Goal: Task Accomplishment & Management: Use online tool/utility

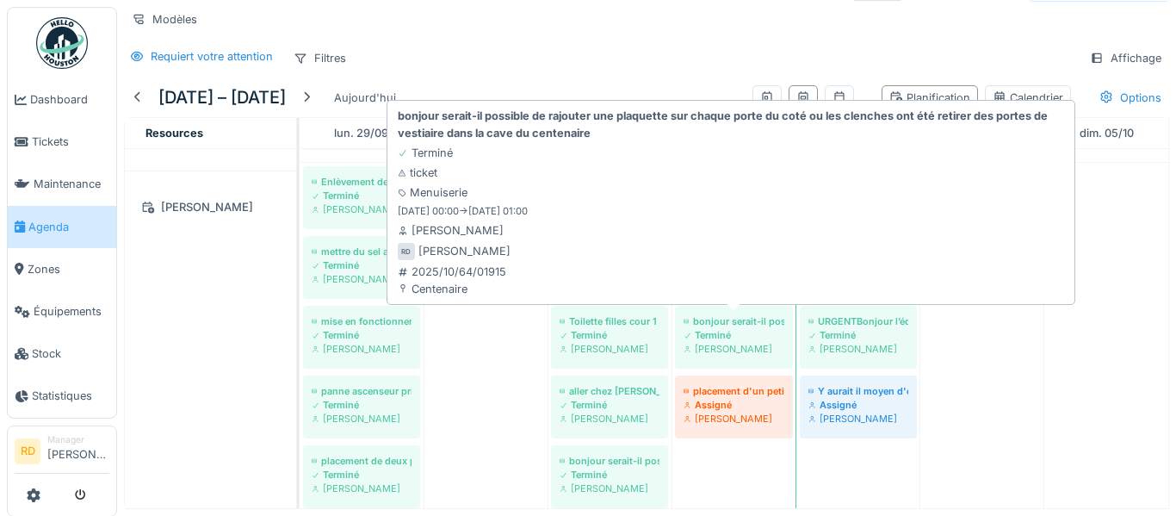
scroll to position [952, 0]
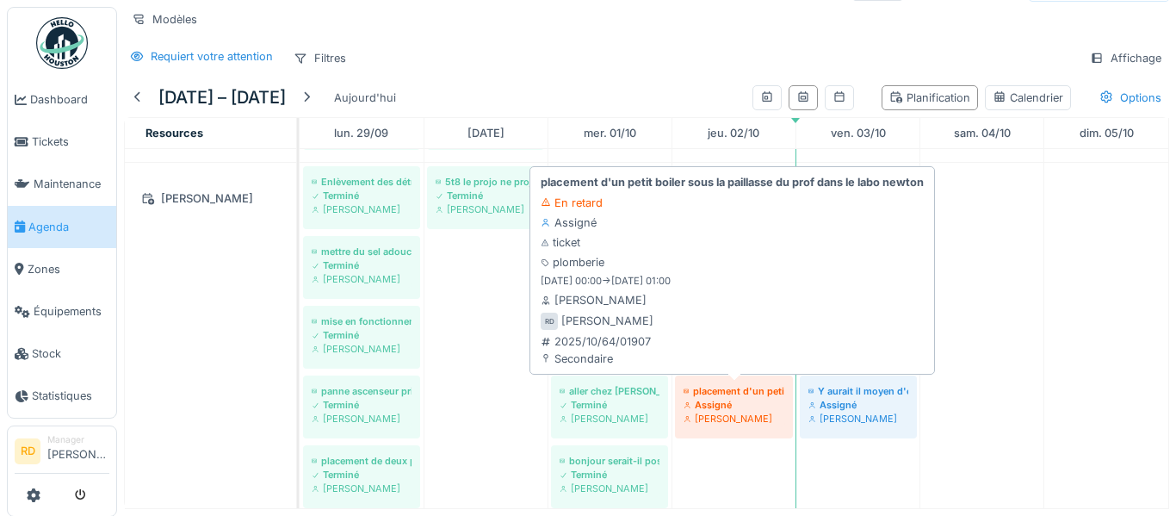
click at [734, 410] on div "Assigné" at bounding box center [734, 405] width 101 height 14
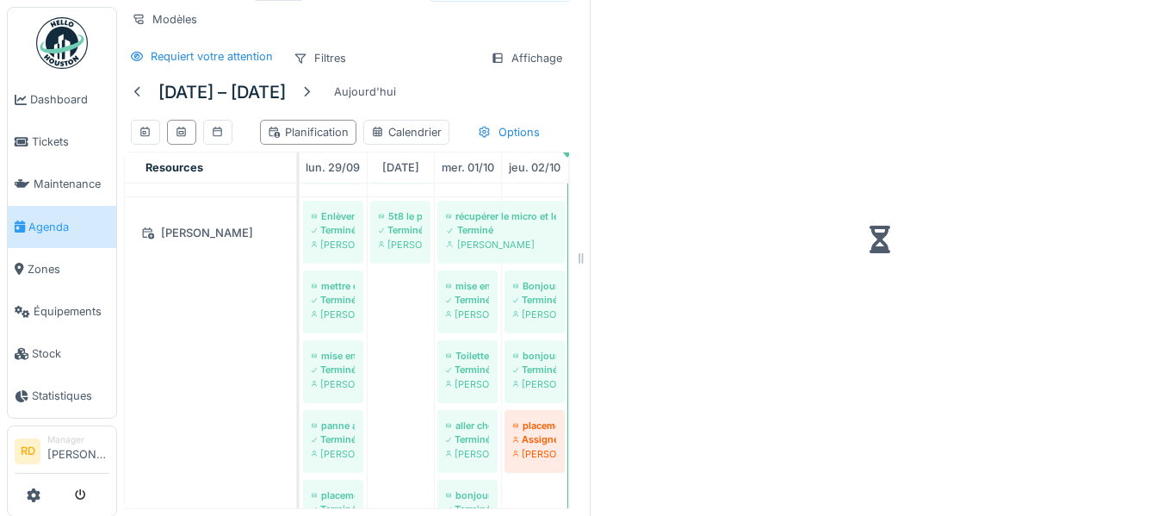
scroll to position [51, 0]
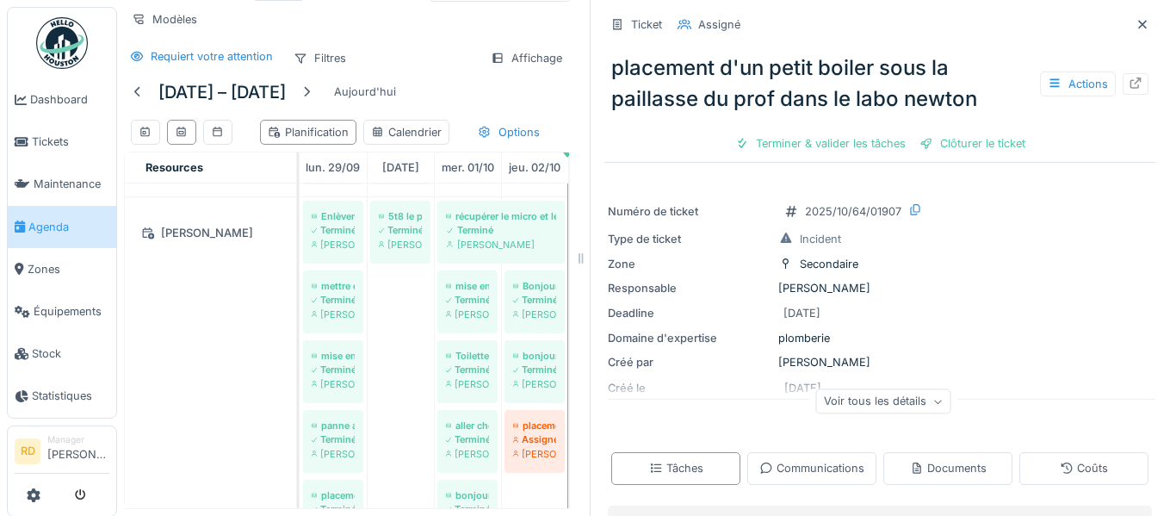
click at [1148, 95] on div "Actions" at bounding box center [1094, 83] width 108 height 25
click at [1142, 87] on div at bounding box center [1136, 84] width 26 height 22
click at [1141, 22] on icon at bounding box center [1142, 24] width 9 height 9
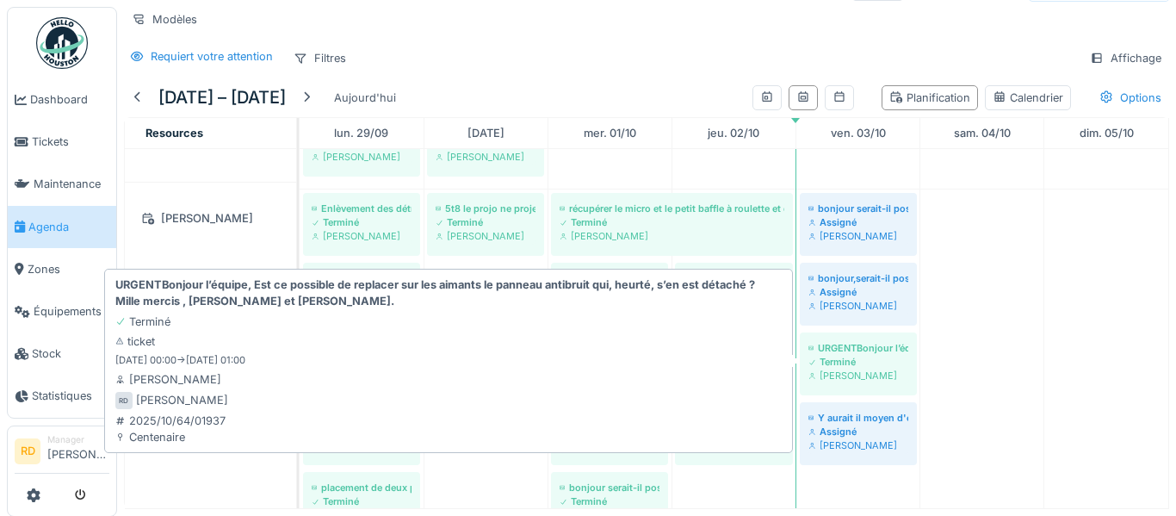
scroll to position [926, 0]
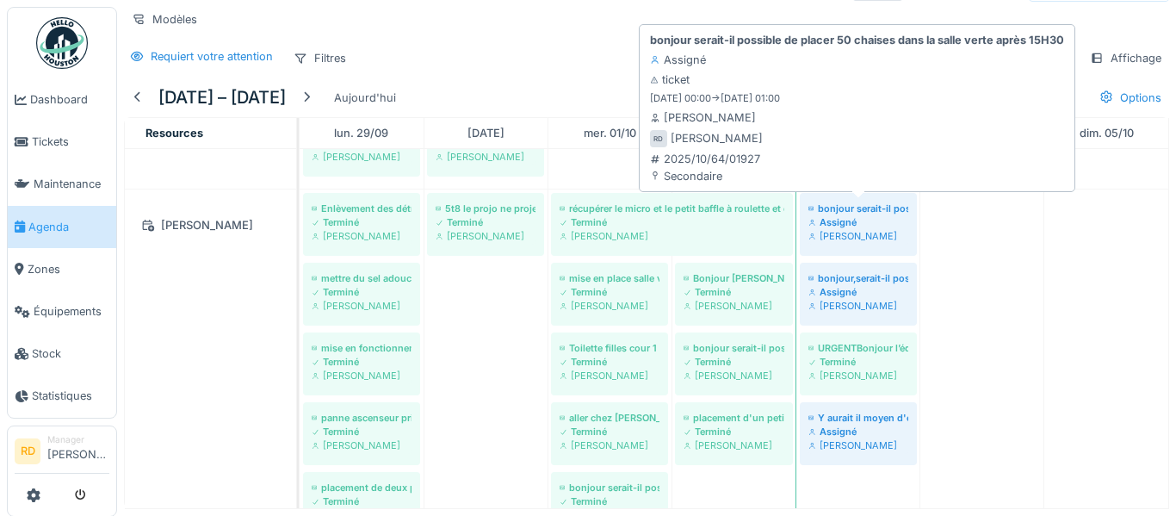
click at [865, 227] on div "Assigné" at bounding box center [858, 222] width 100 height 14
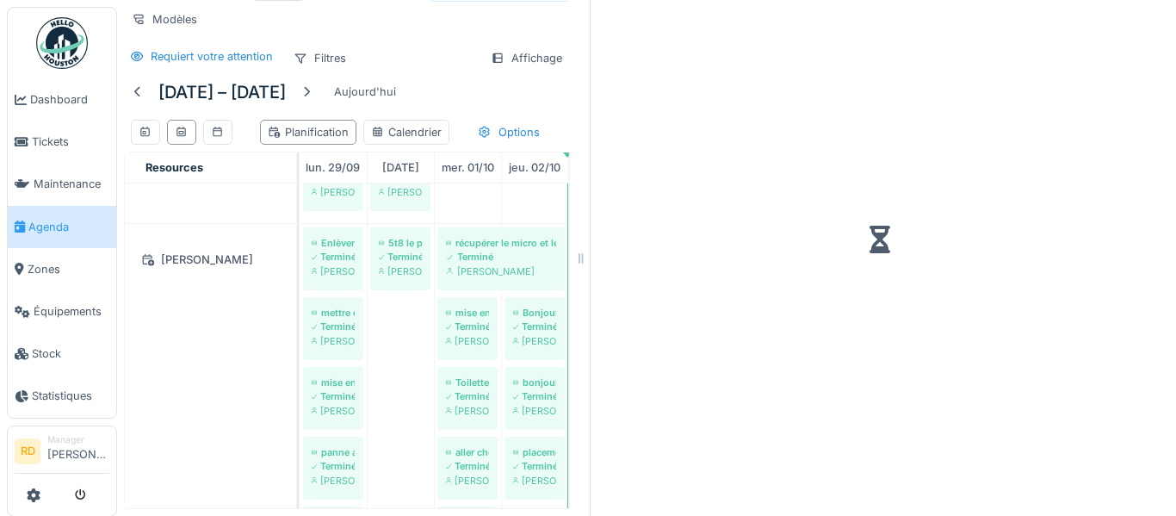
scroll to position [51, 0]
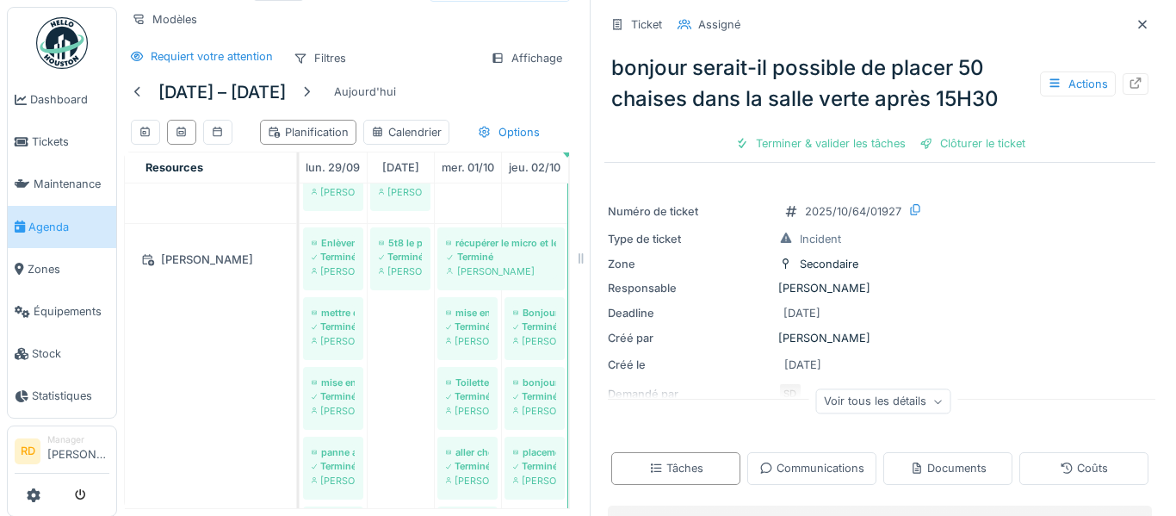
click at [1139, 27] on icon at bounding box center [1142, 24] width 9 height 9
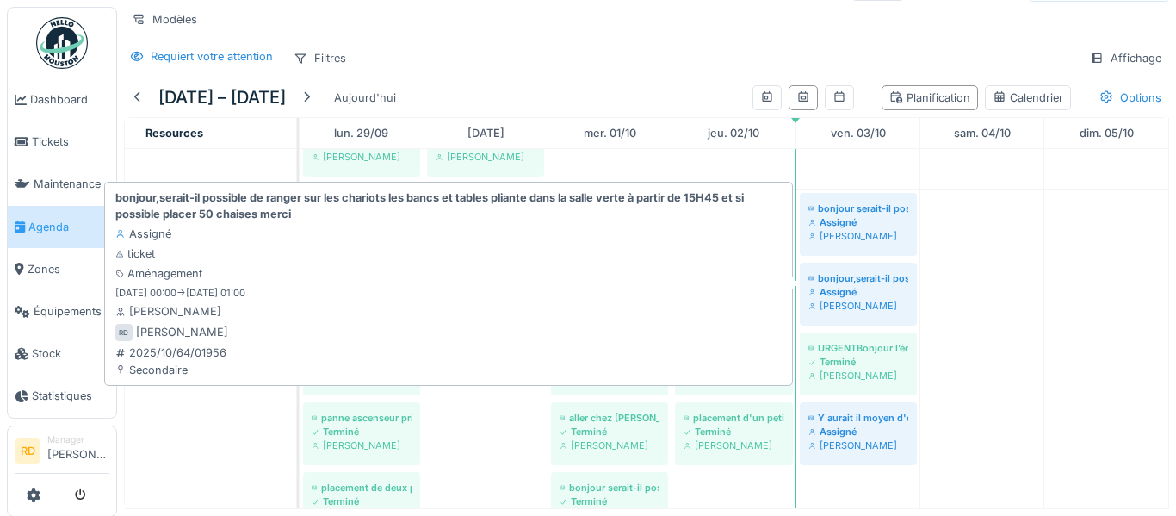
scroll to position [934, 0]
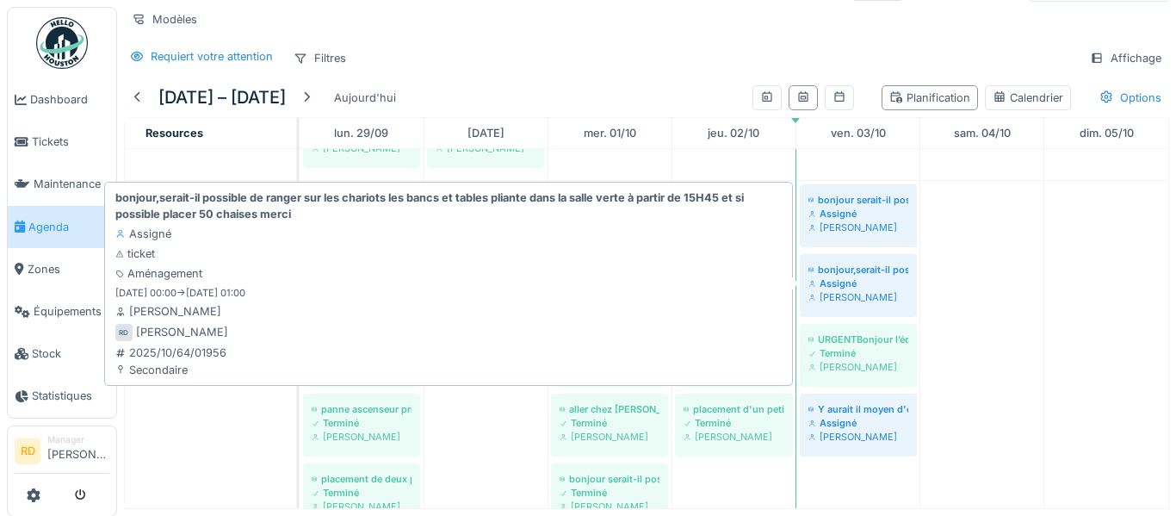
click at [840, 290] on div "[PERSON_NAME]" at bounding box center [858, 297] width 100 height 14
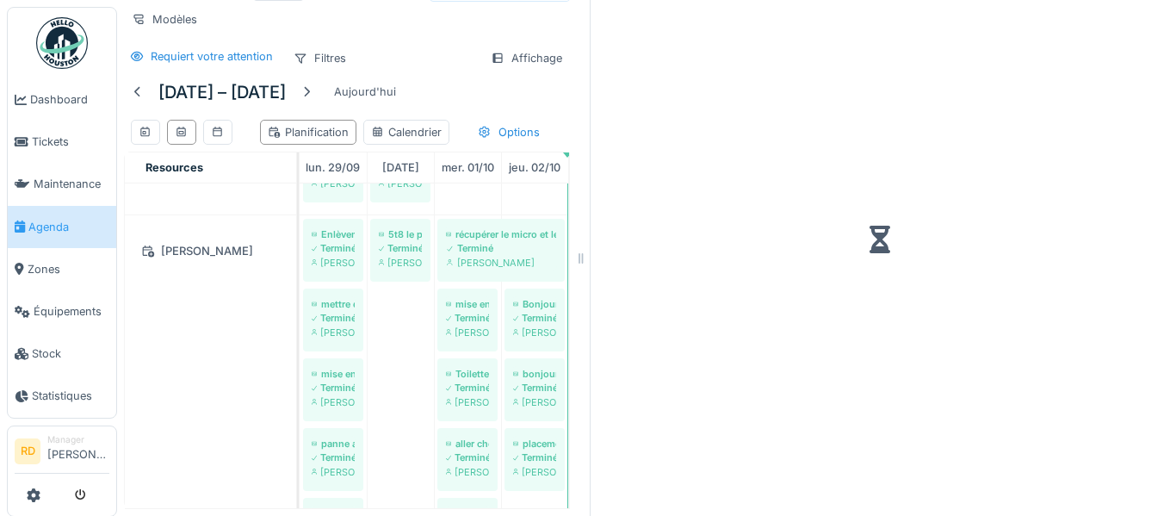
scroll to position [51, 0]
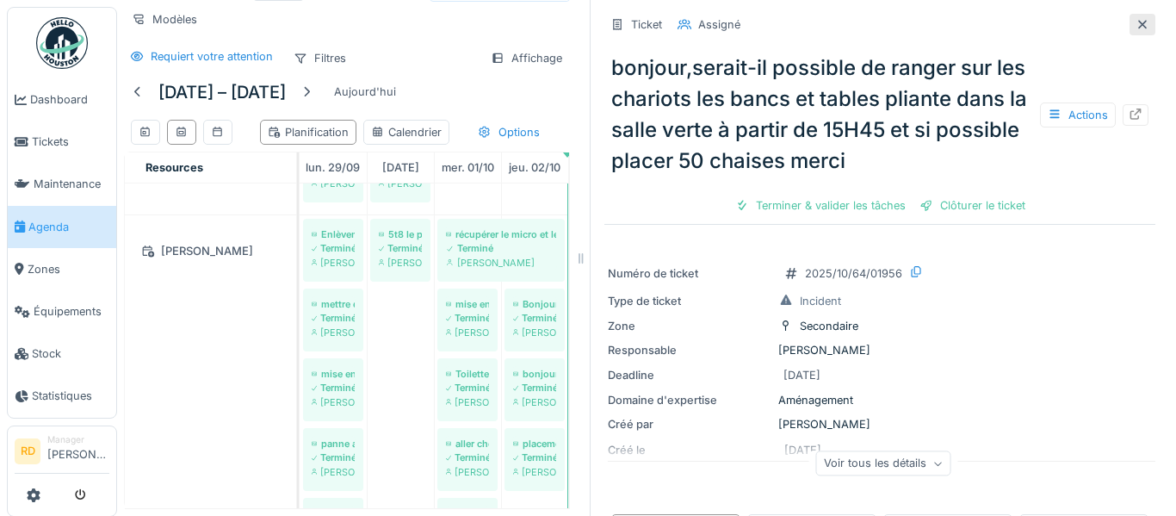
click at [1142, 19] on icon at bounding box center [1143, 24] width 14 height 11
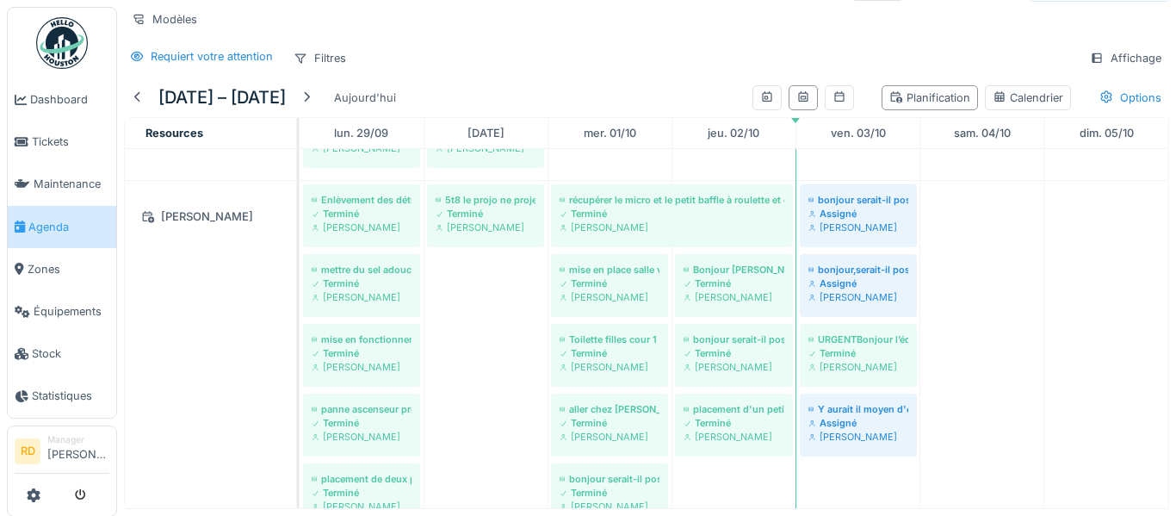
scroll to position [40, 0]
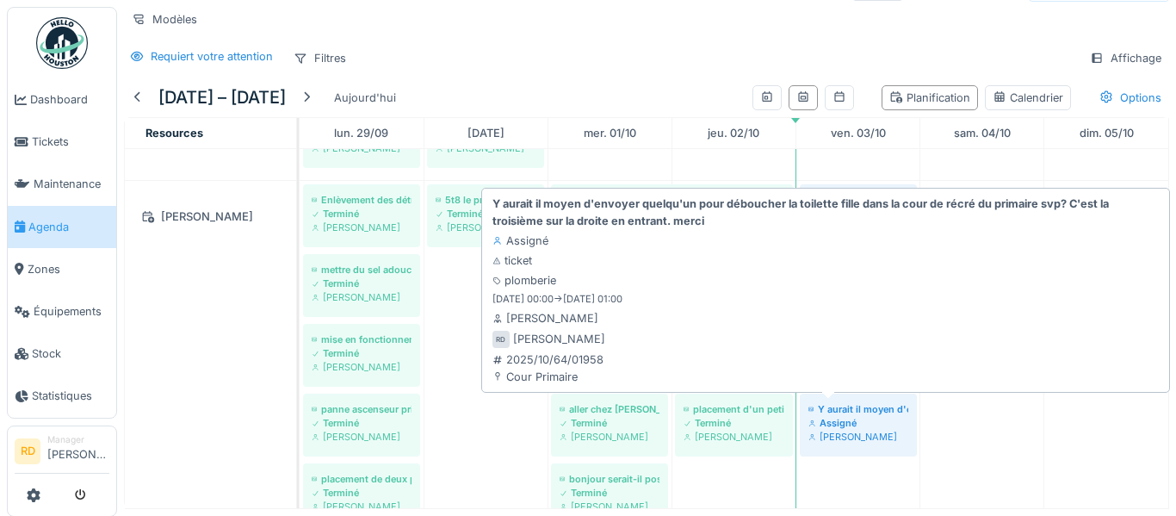
click at [852, 430] on div "[PERSON_NAME]" at bounding box center [858, 437] width 100 height 14
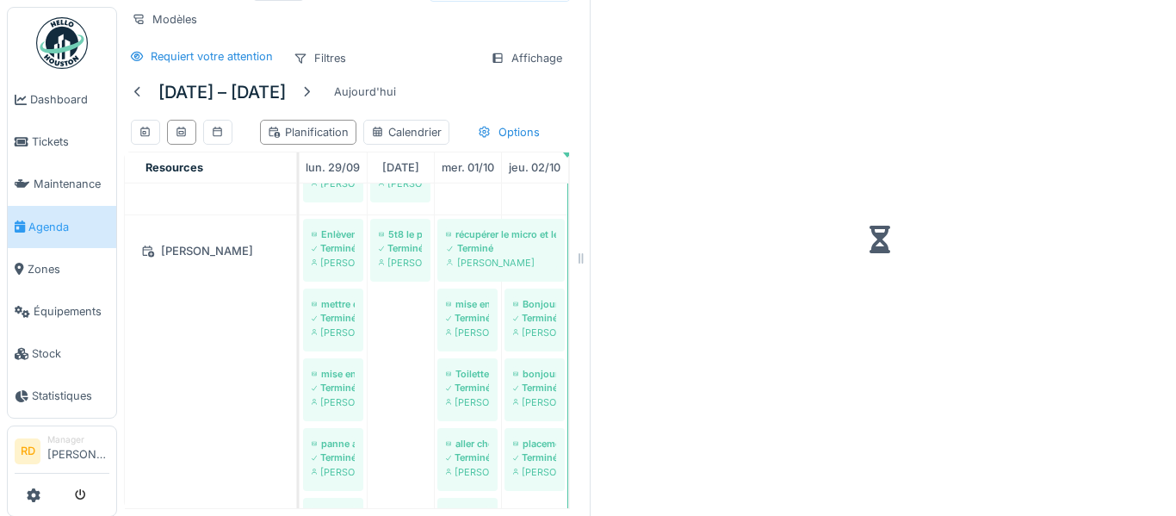
scroll to position [51, 0]
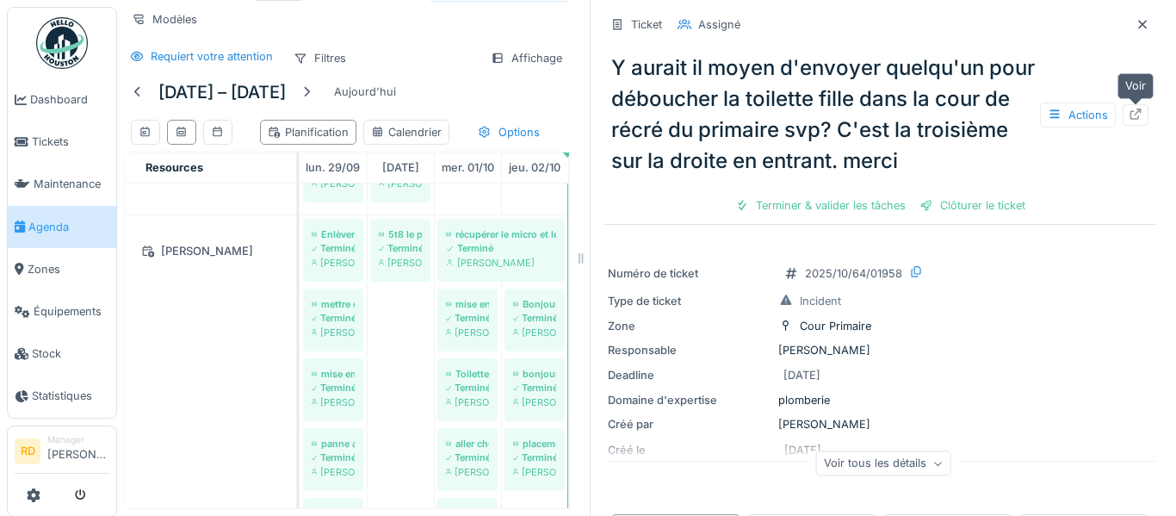
click at [1140, 119] on icon at bounding box center [1136, 113] width 14 height 11
drag, startPoint x: 1145, startPoint y: 20, endPoint x: 821, endPoint y: 214, distance: 377.7
click at [1145, 21] on icon at bounding box center [1143, 24] width 14 height 11
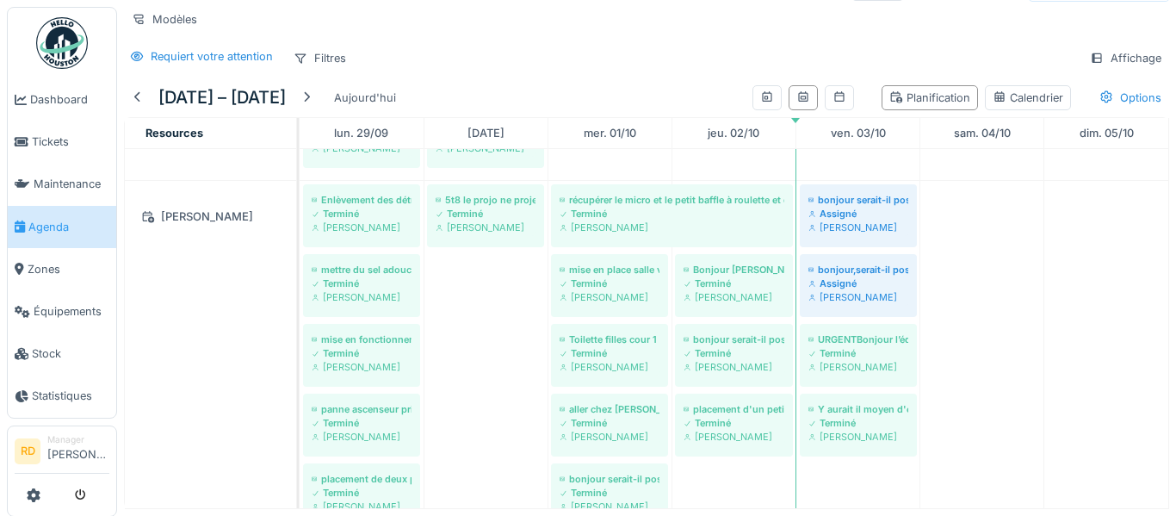
scroll to position [40, 0]
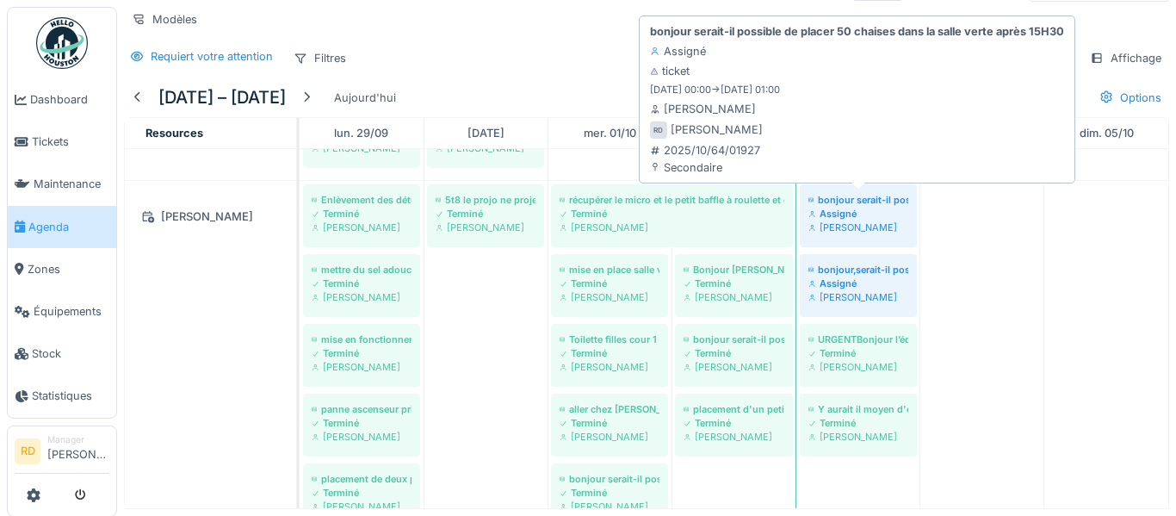
click at [856, 231] on div "[PERSON_NAME]" at bounding box center [858, 227] width 100 height 14
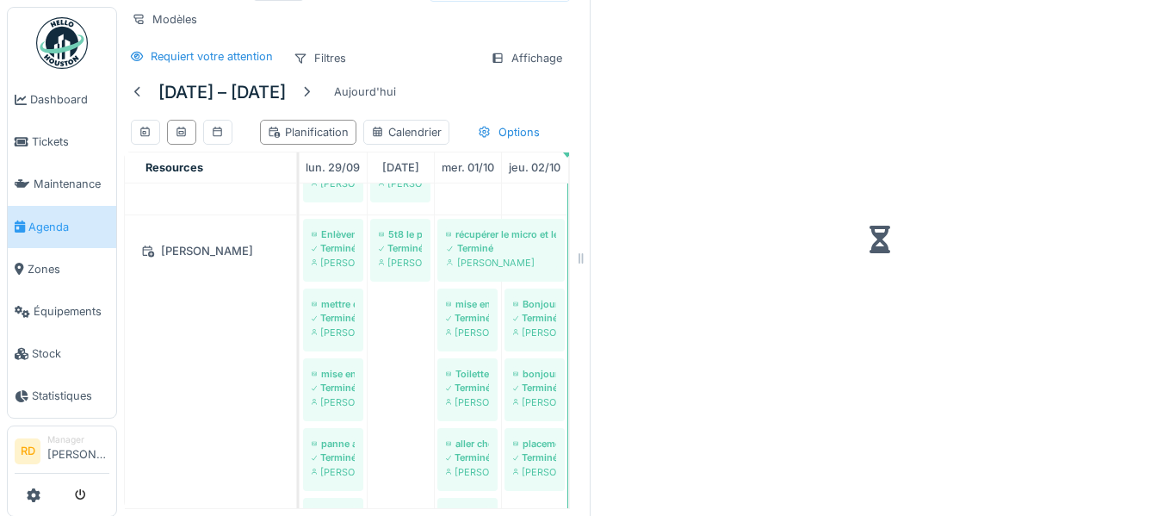
scroll to position [51, 0]
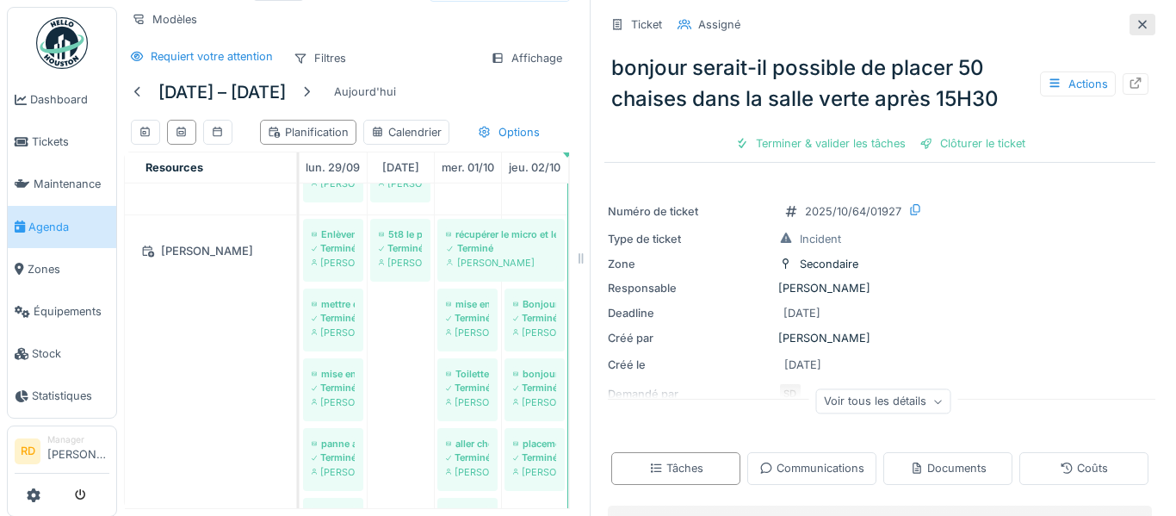
click at [1139, 24] on icon at bounding box center [1143, 24] width 14 height 11
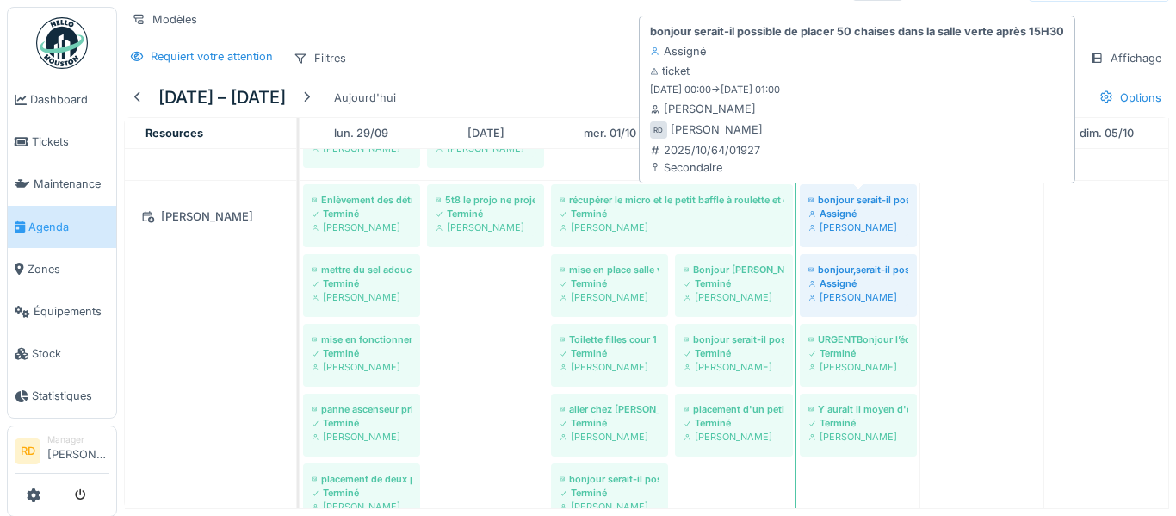
scroll to position [40, 0]
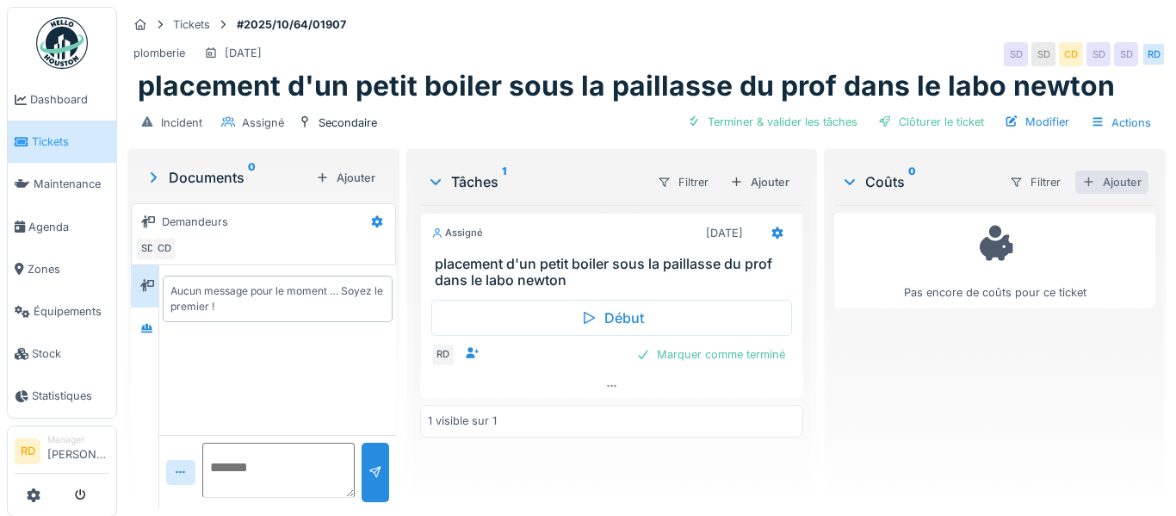
click at [1118, 185] on div "Ajouter" at bounding box center [1111, 181] width 73 height 23
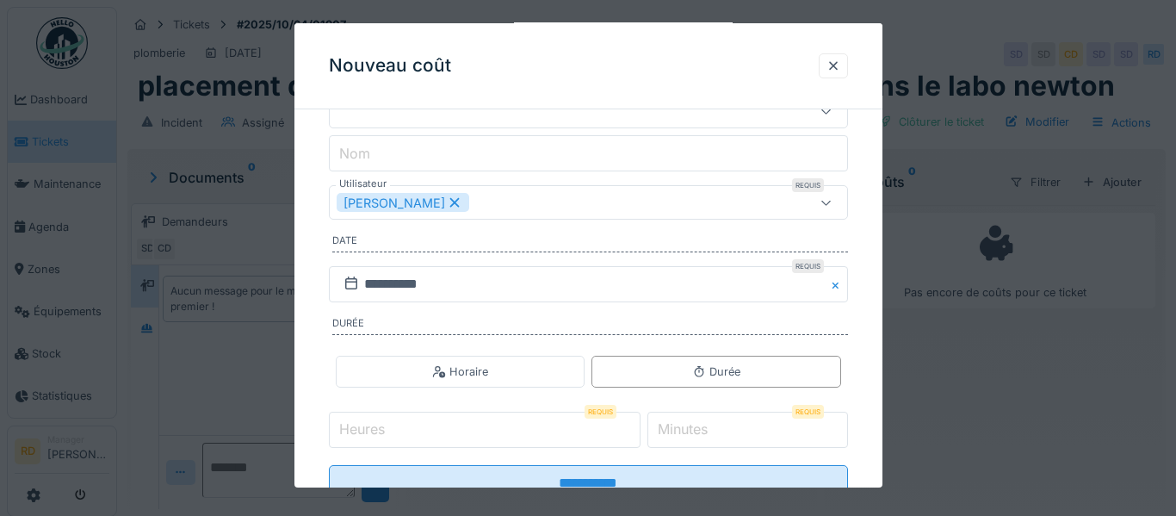
scroll to position [220, 0]
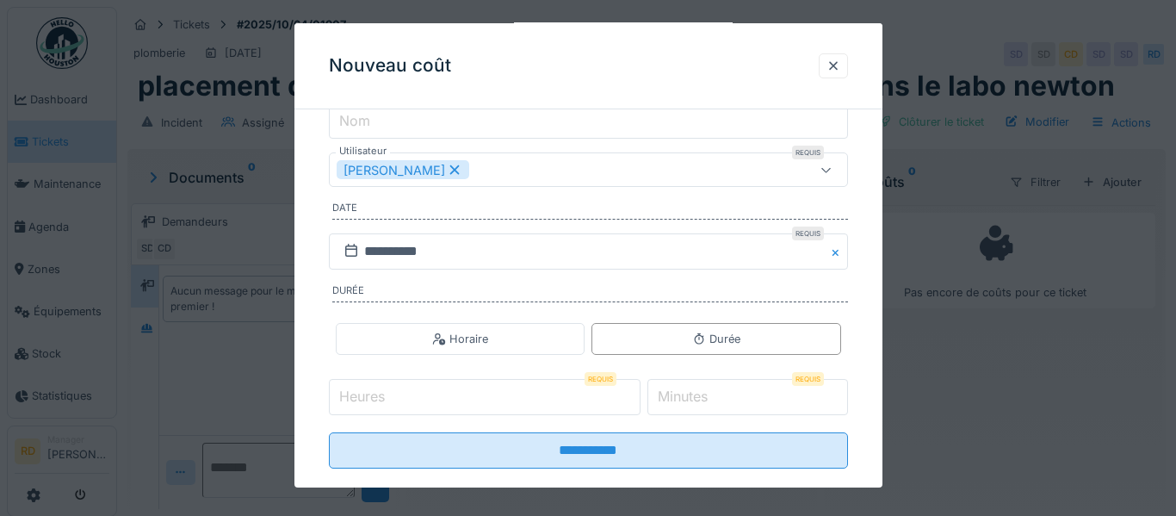
click at [641, 389] on input "*" at bounding box center [485, 397] width 312 height 36
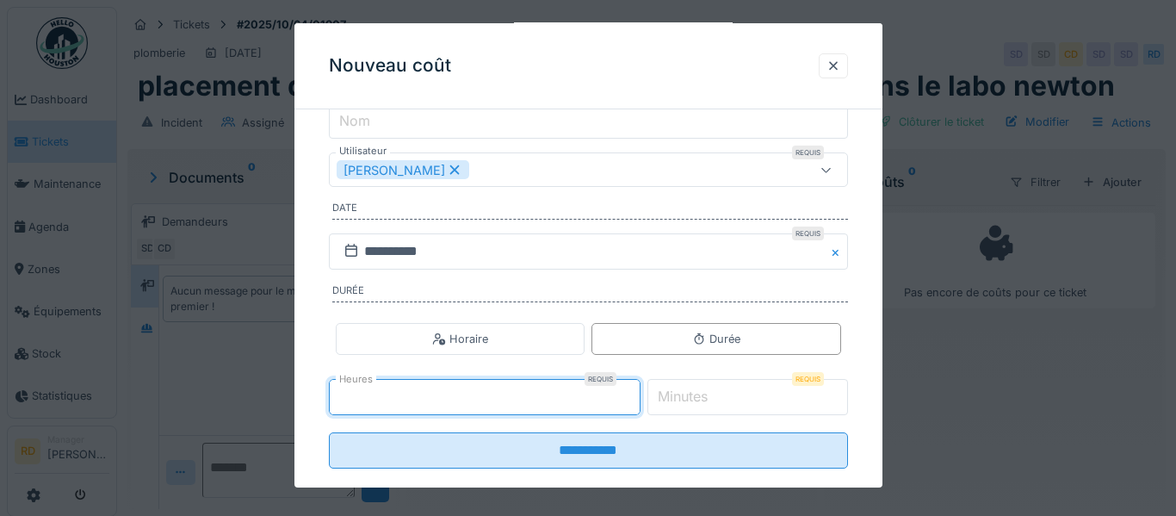
click at [641, 393] on input "*" at bounding box center [485, 397] width 312 height 36
click at [641, 388] on input "*" at bounding box center [485, 397] width 312 height 36
type input "*"
click at [641, 401] on input "*" at bounding box center [485, 397] width 312 height 36
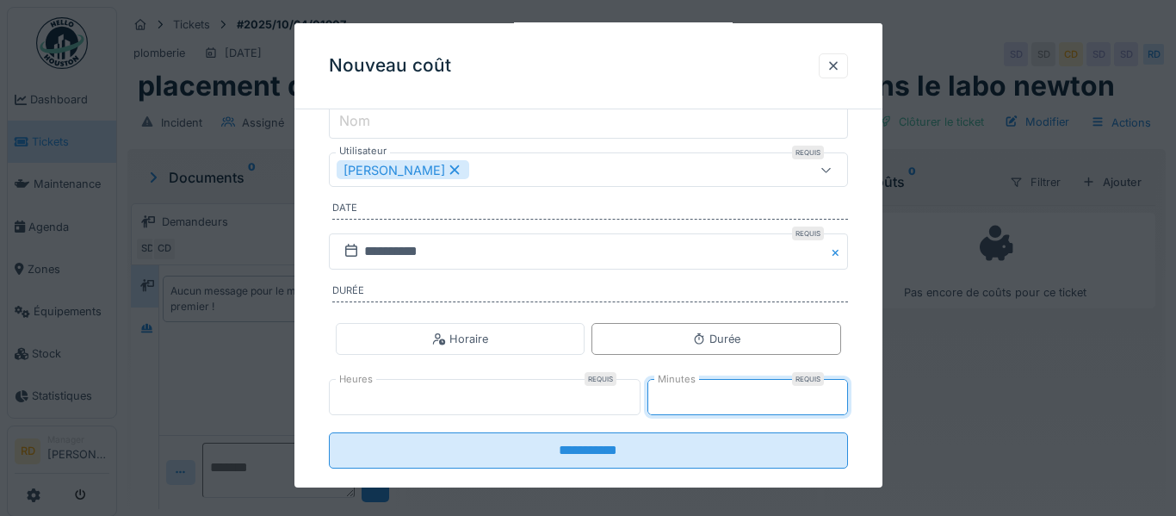
click at [836, 394] on input "**" at bounding box center [747, 397] width 201 height 36
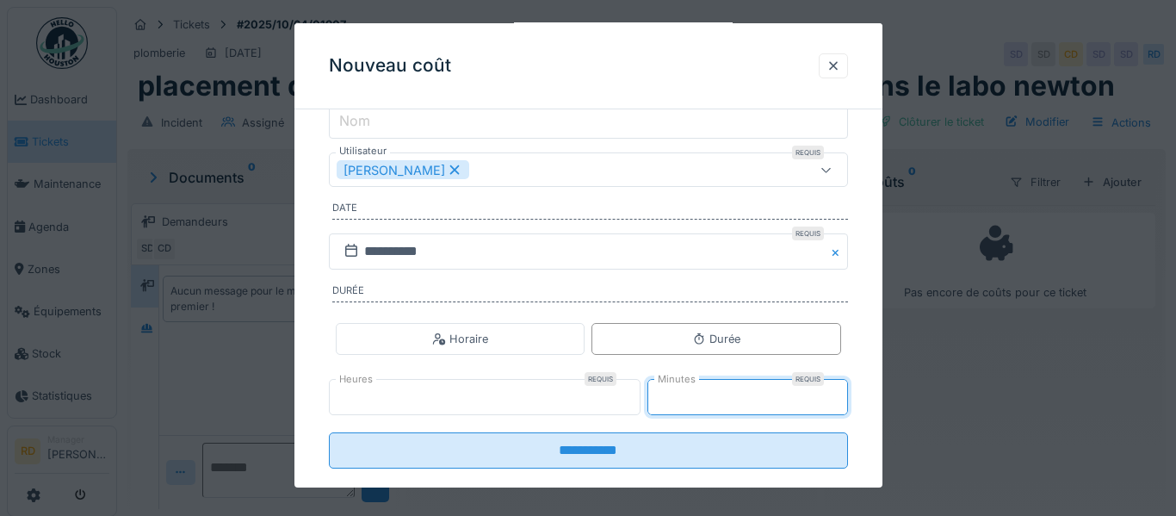
type input "**"
click at [836, 394] on input "**" at bounding box center [747, 397] width 201 height 36
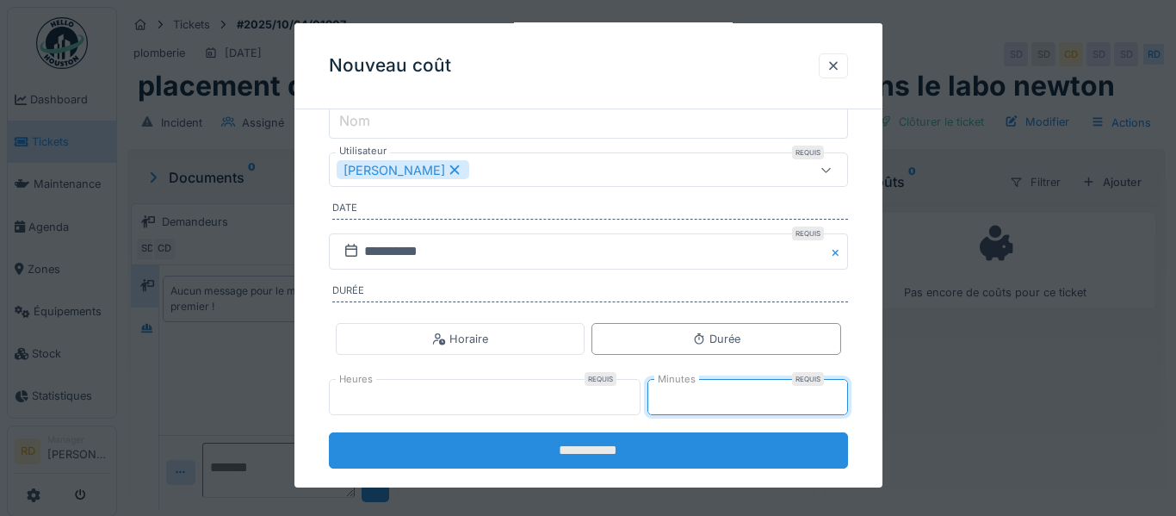
click at [769, 438] on input "**********" at bounding box center [588, 450] width 519 height 36
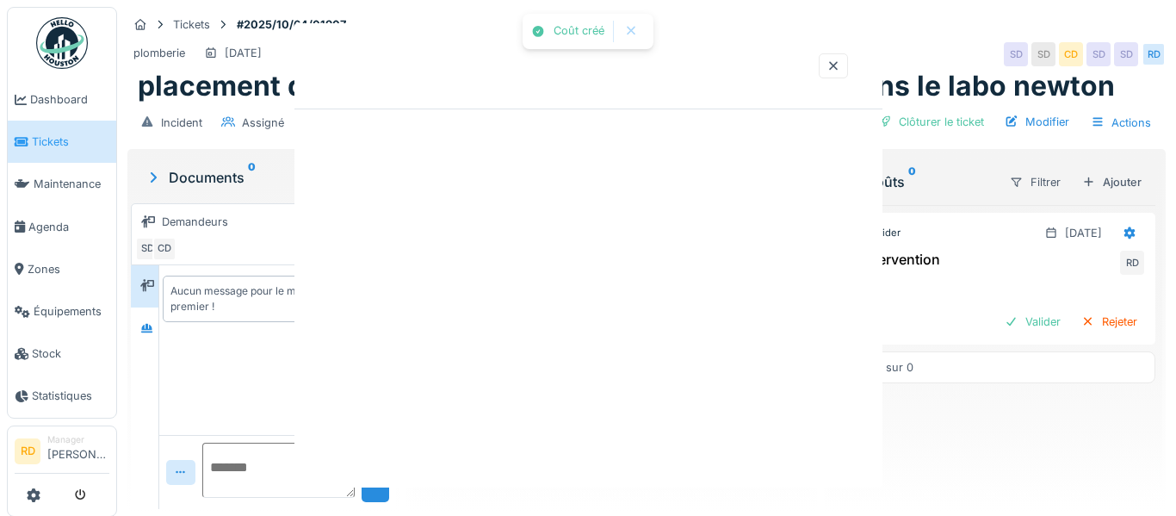
scroll to position [0, 0]
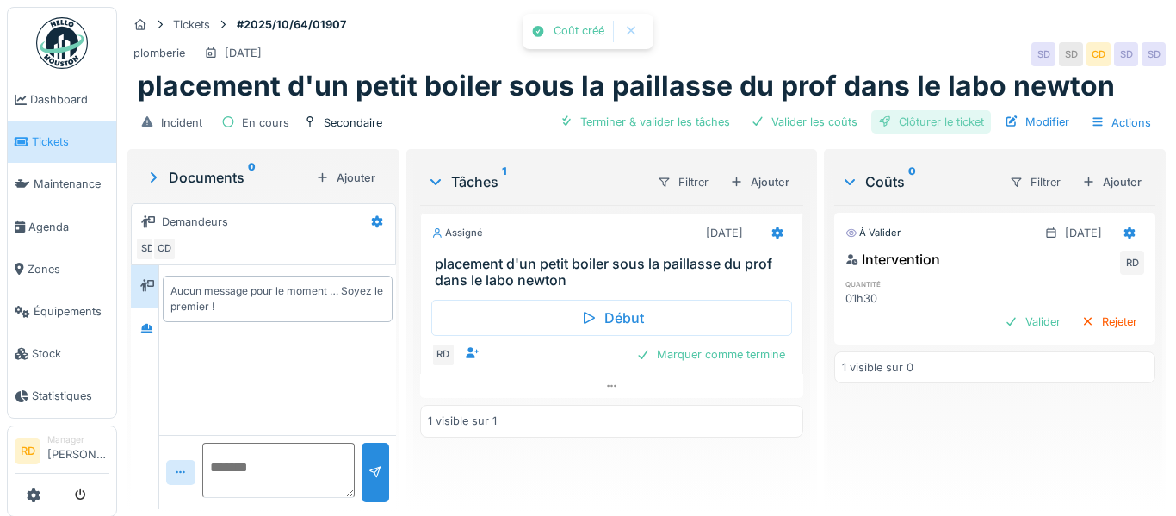
click at [919, 132] on div "Clôturer le ticket" at bounding box center [931, 121] width 120 height 23
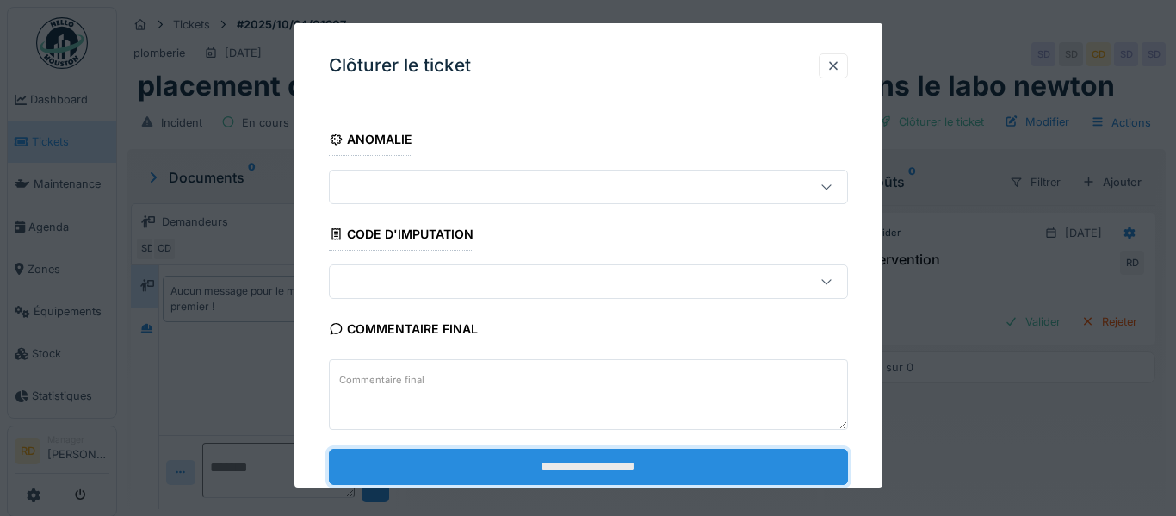
click at [579, 461] on input "**********" at bounding box center [588, 466] width 519 height 36
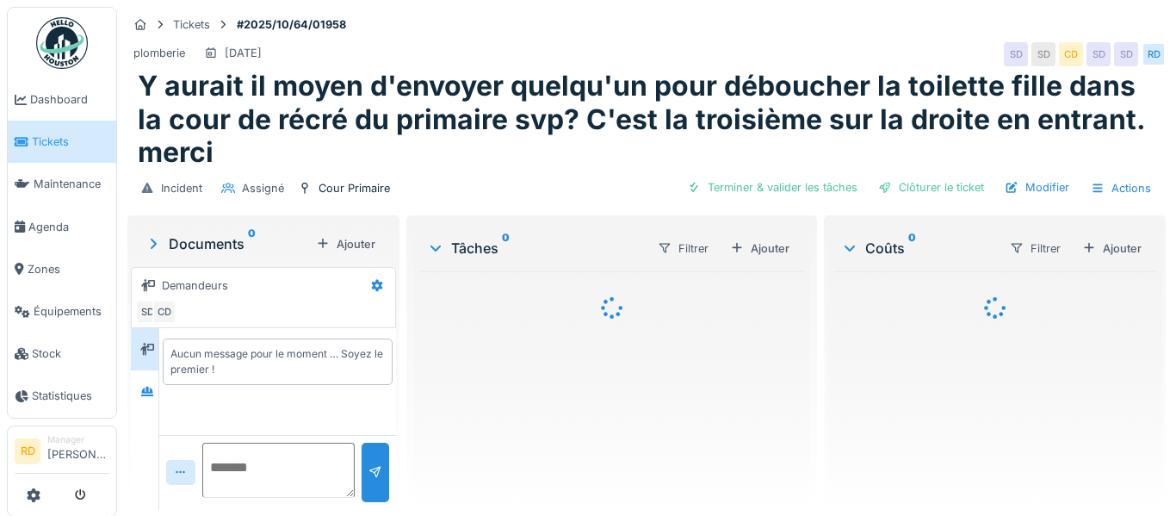
click at [1130, 245] on div "Ajouter" at bounding box center [1111, 248] width 73 height 23
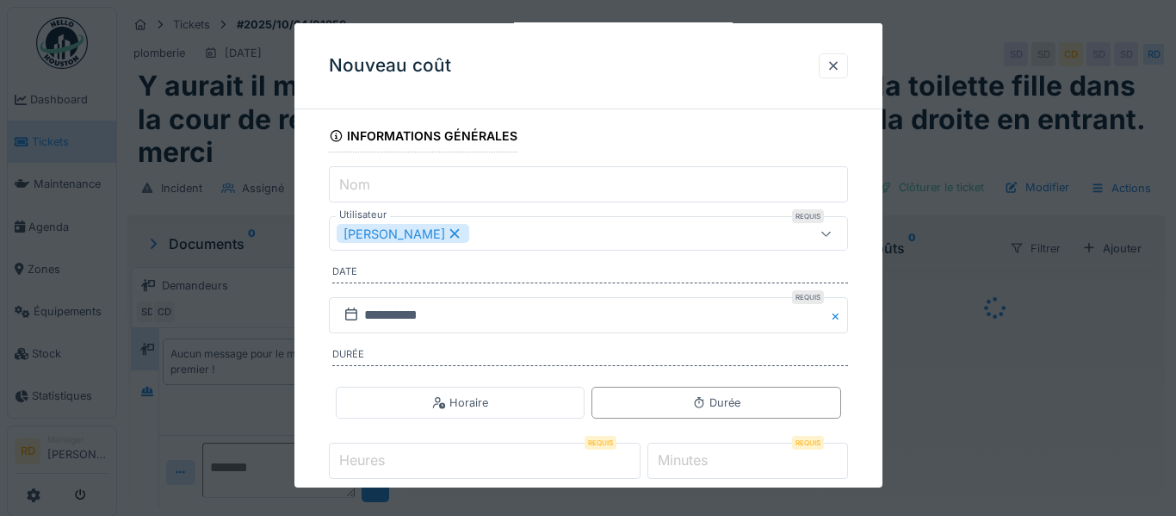
scroll to position [208, 0]
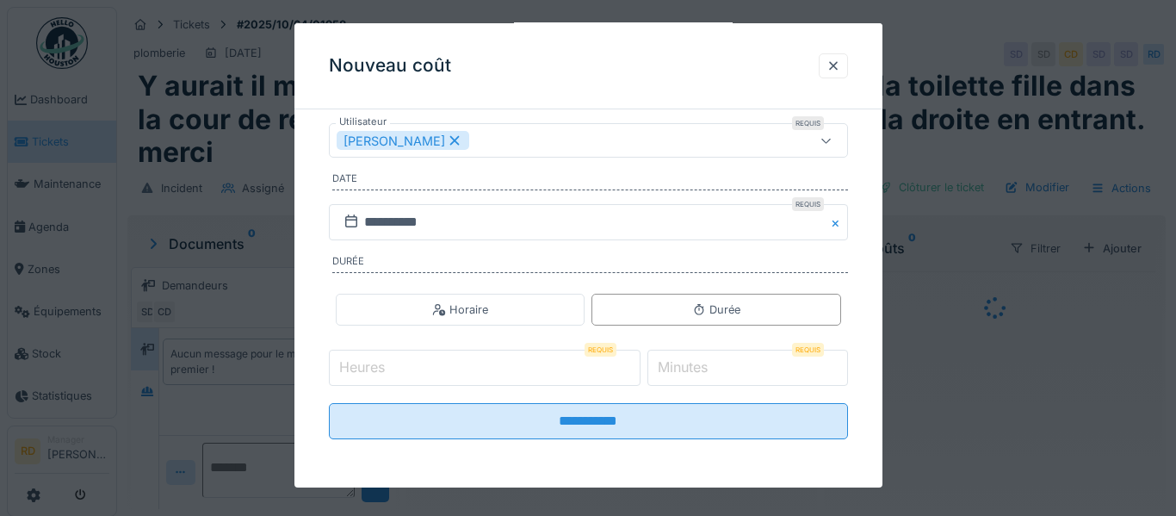
click at [641, 362] on input "*" at bounding box center [485, 368] width 312 height 36
type input "*"
click at [641, 371] on input "*" at bounding box center [485, 368] width 312 height 36
click at [833, 364] on input "**" at bounding box center [747, 368] width 201 height 36
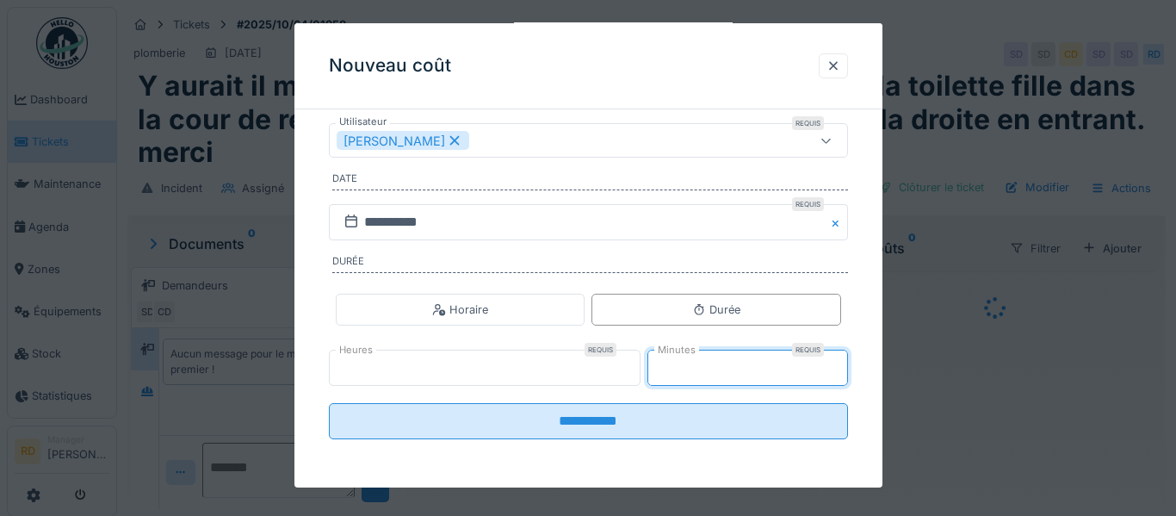
type input "**"
click at [833, 364] on input "**" at bounding box center [747, 368] width 201 height 36
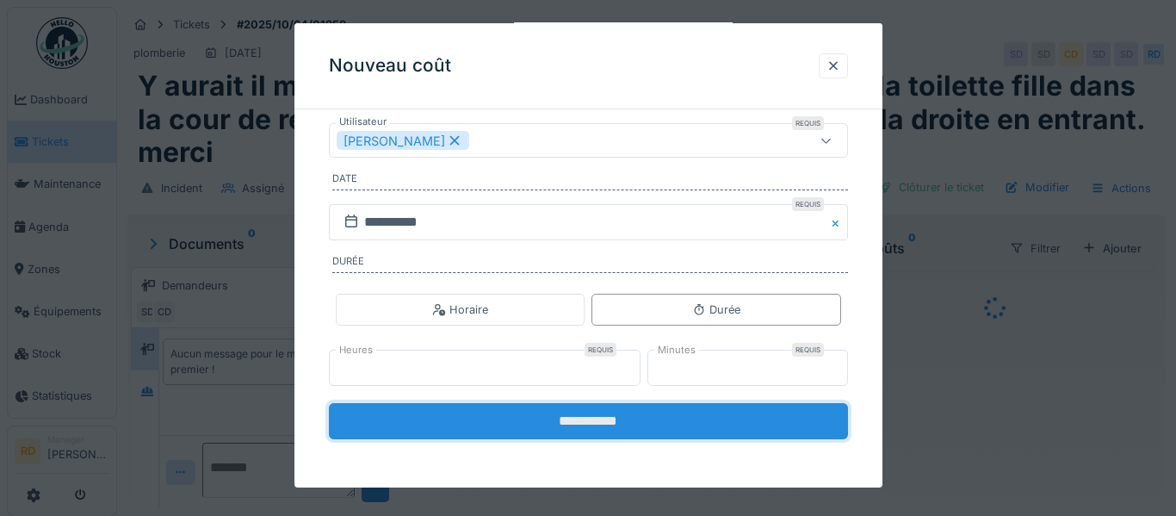
click at [746, 417] on input "**********" at bounding box center [588, 421] width 519 height 36
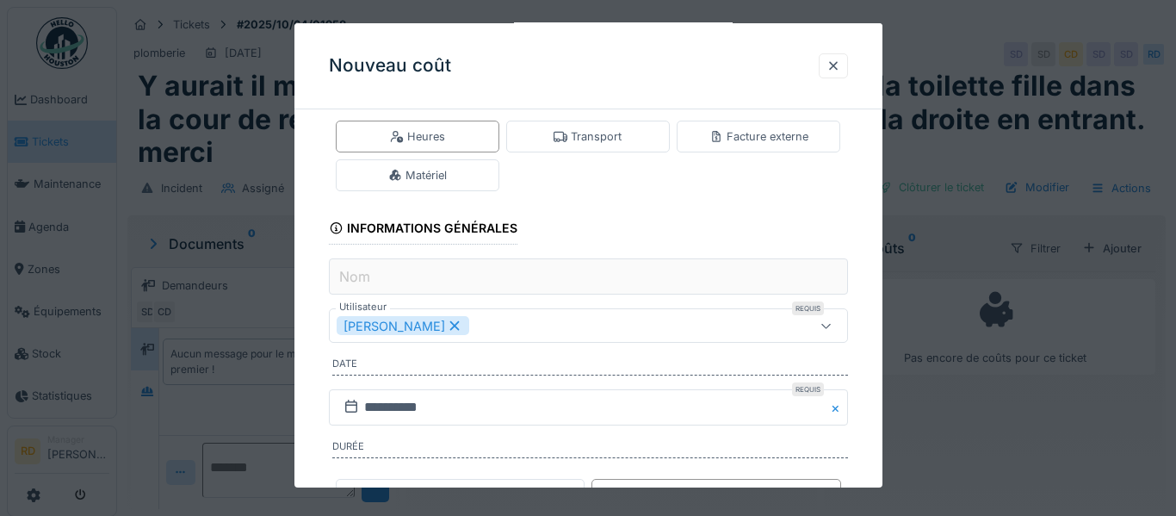
scroll to position [0, 0]
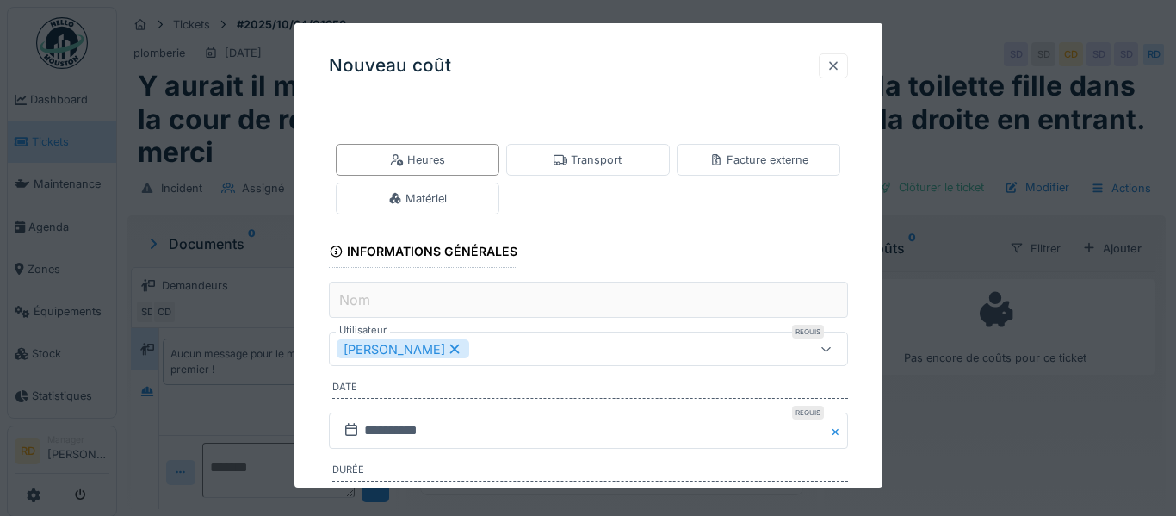
click at [841, 66] on div at bounding box center [833, 65] width 29 height 25
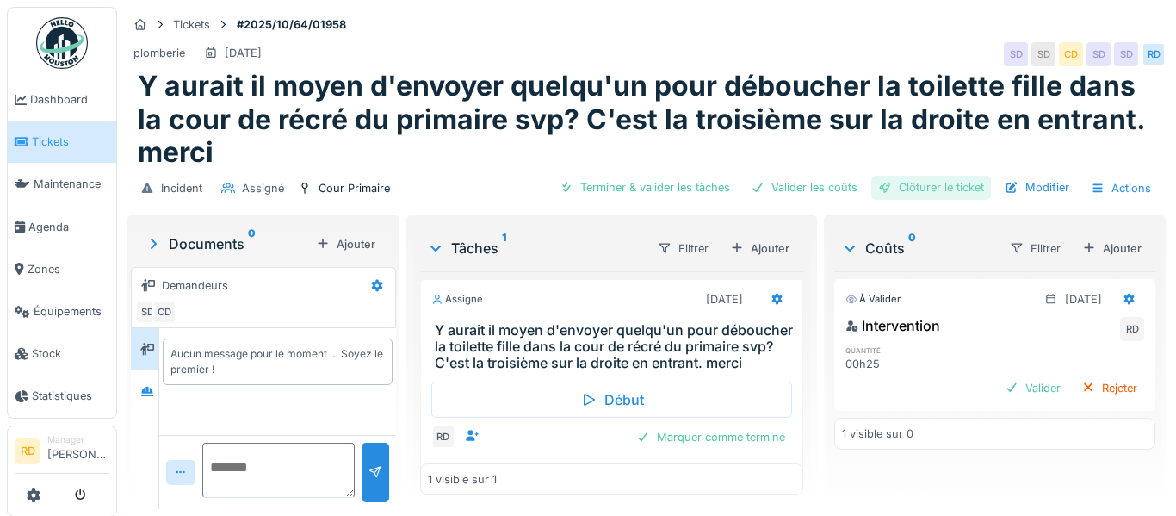
click at [926, 195] on div "Clôturer le ticket" at bounding box center [931, 187] width 120 height 23
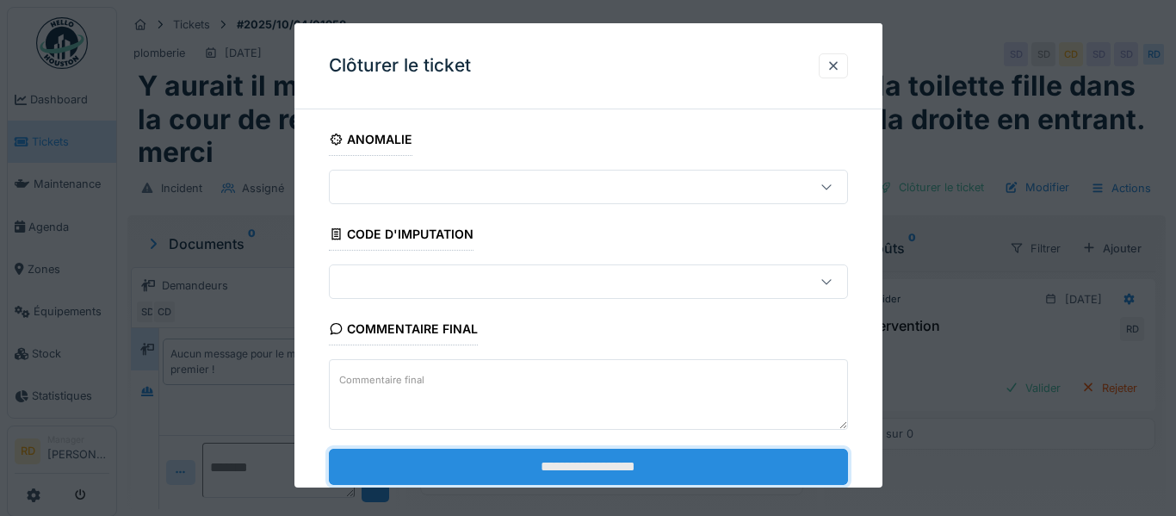
click at [544, 470] on input "**********" at bounding box center [588, 466] width 519 height 36
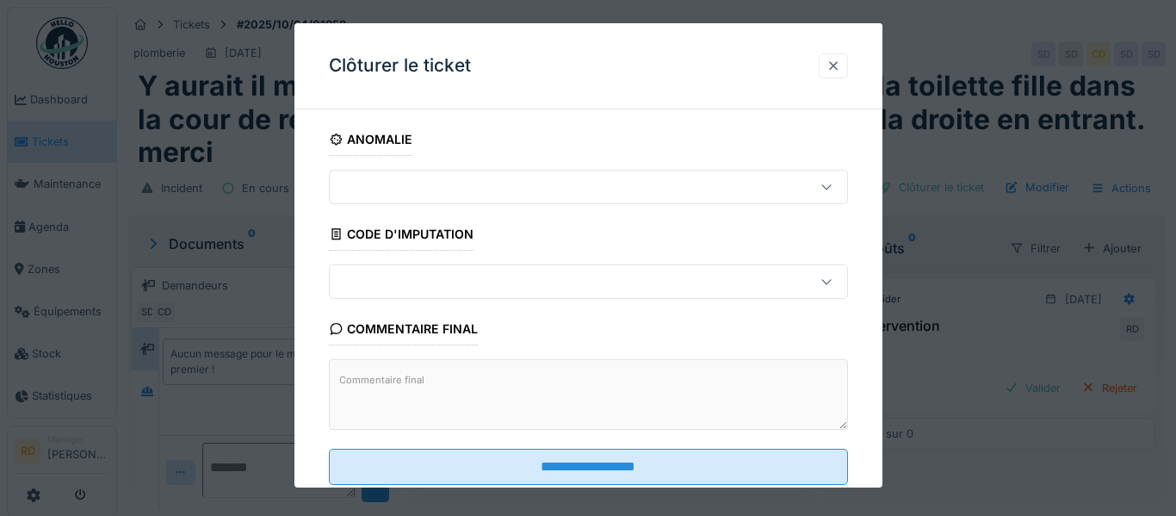
click at [833, 65] on div at bounding box center [834, 66] width 14 height 16
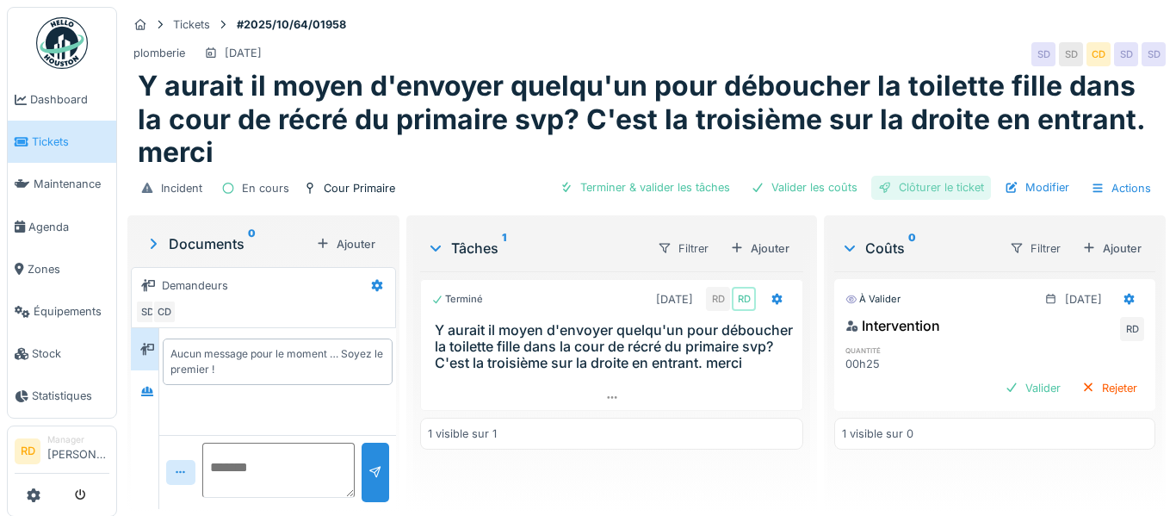
click at [896, 183] on div "Clôturer le ticket" at bounding box center [931, 187] width 120 height 23
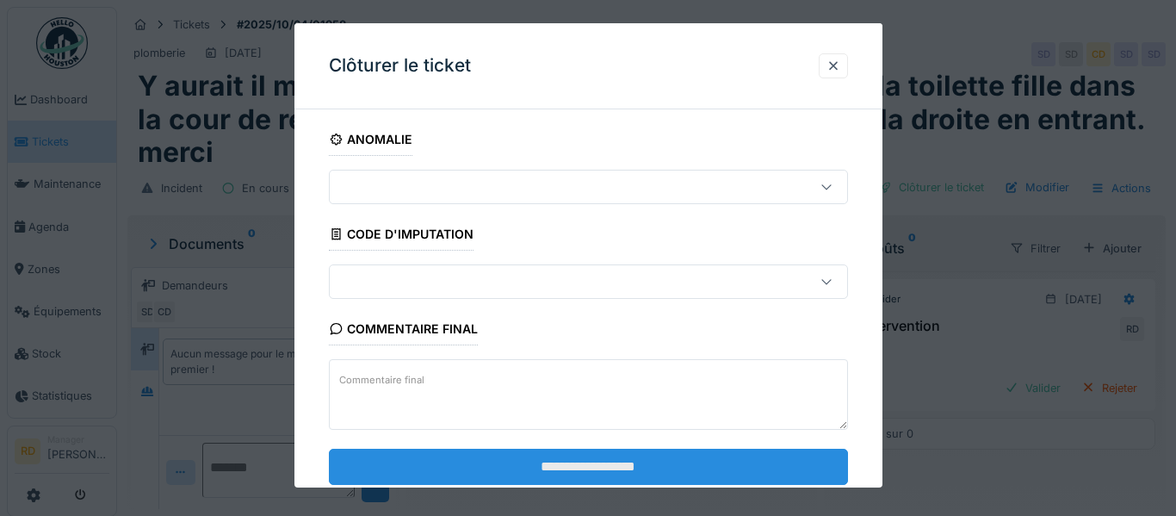
click at [591, 449] on input "**********" at bounding box center [588, 466] width 519 height 36
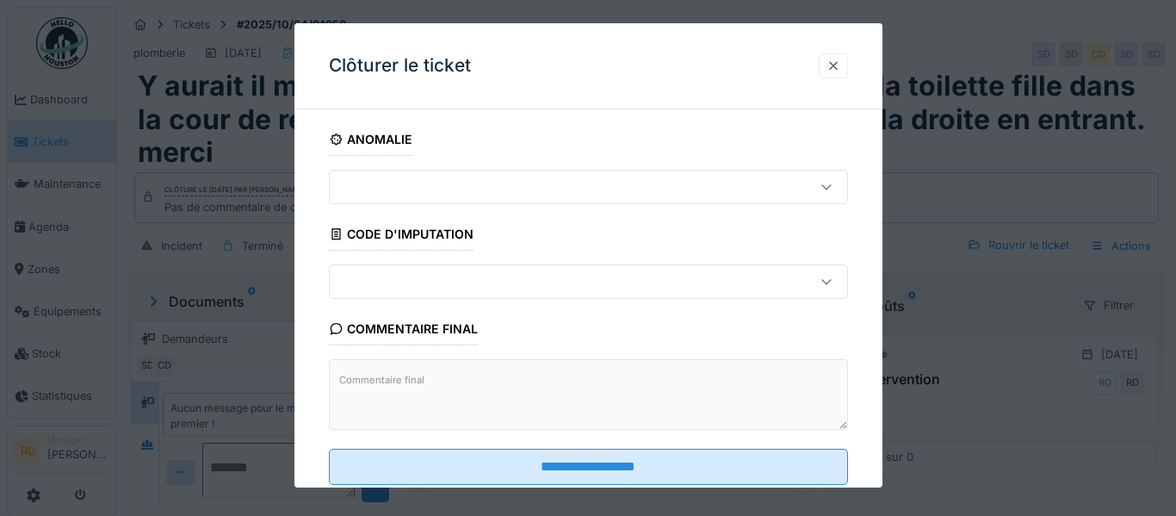
scroll to position [15, 0]
click at [840, 66] on div at bounding box center [833, 65] width 29 height 25
